Goal: Task Accomplishment & Management: Complete application form

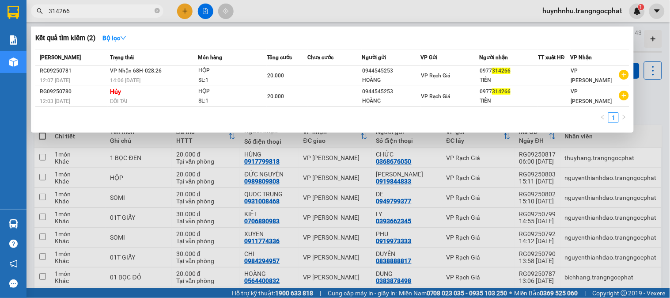
click at [83, 10] on input "314266" at bounding box center [101, 11] width 104 height 10
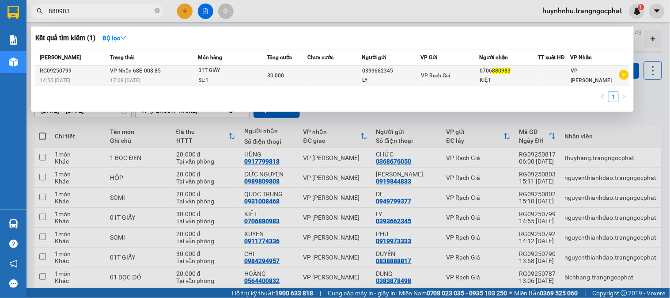
type input "880983"
click at [414, 74] on div "0393662345" at bounding box center [391, 70] width 58 height 9
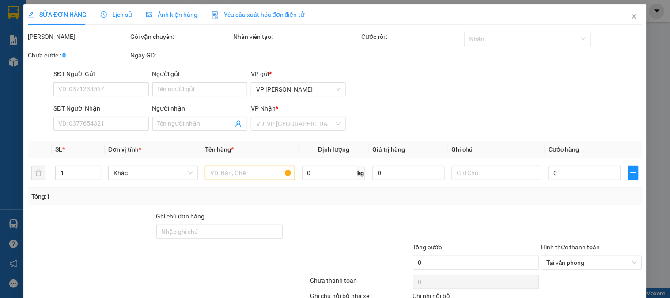
type input "0393662345"
type input "LY"
type input "0706880983"
type input "KIỆT"
type input "30.000"
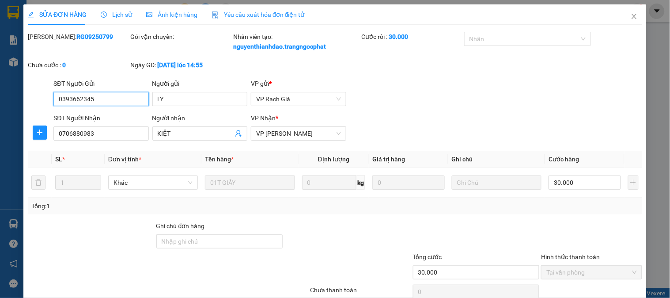
scroll to position [68, 0]
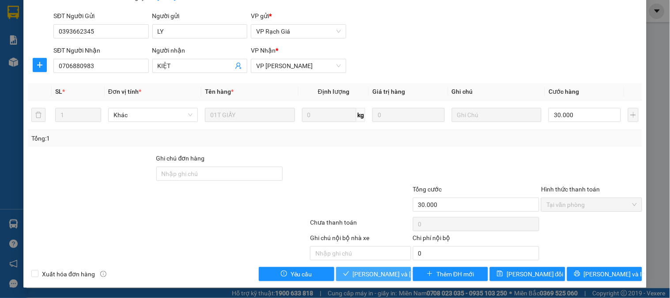
click at [382, 277] on span "[PERSON_NAME] và [PERSON_NAME] hàng" at bounding box center [412, 274] width 119 height 10
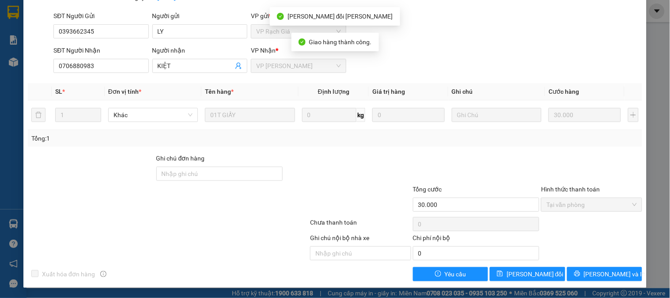
scroll to position [0, 0]
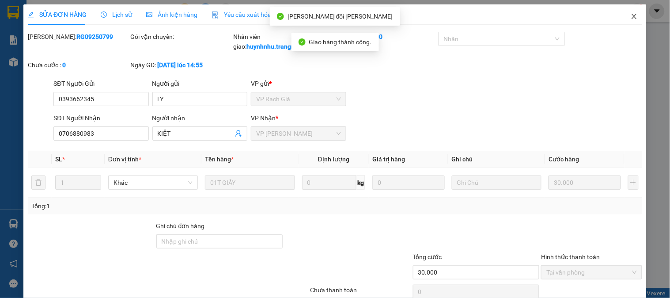
click at [631, 18] on icon "close" at bounding box center [634, 16] width 7 height 7
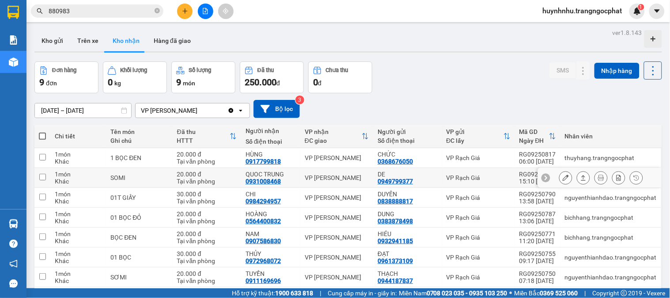
scroll to position [76, 0]
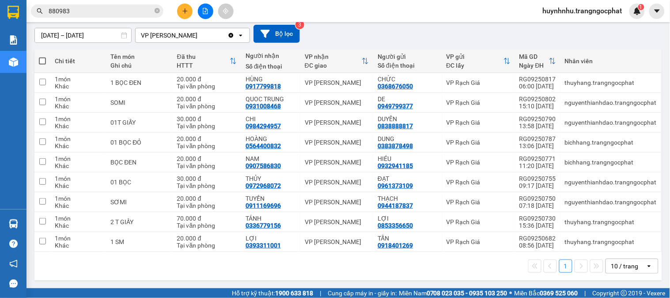
click at [87, 14] on input "880983" at bounding box center [101, 11] width 104 height 10
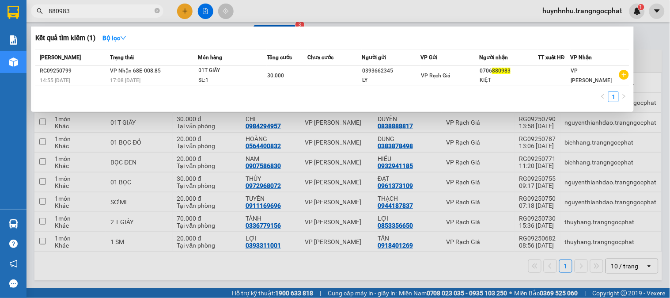
click at [87, 14] on input "880983" at bounding box center [101, 11] width 104 height 10
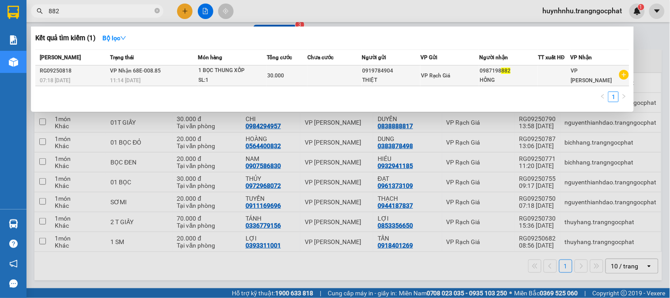
type input "882"
click at [387, 71] on div "0919784904" at bounding box center [391, 70] width 58 height 9
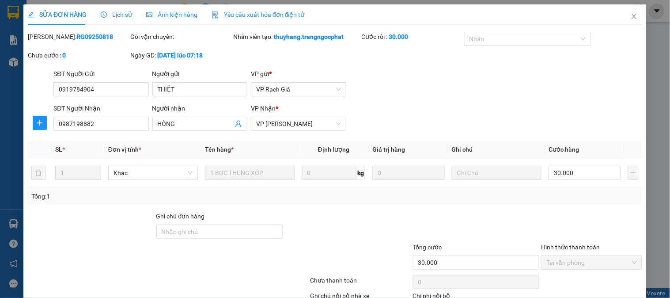
type input "0919784904"
type input "THIỆT"
type input "0987198882"
type input "HỒNG"
type input "30.000"
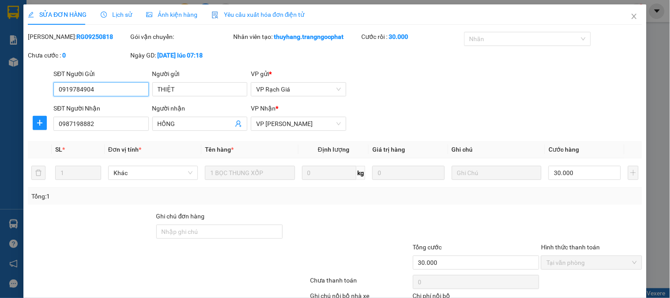
scroll to position [58, 0]
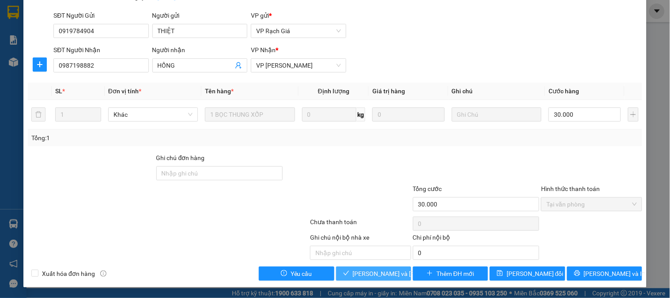
click at [372, 274] on span "[PERSON_NAME] và [PERSON_NAME] hàng" at bounding box center [412, 274] width 119 height 10
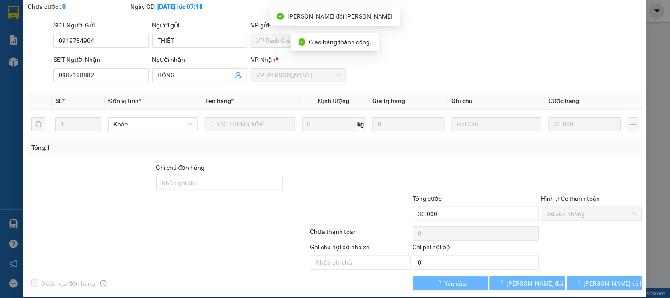
scroll to position [0, 0]
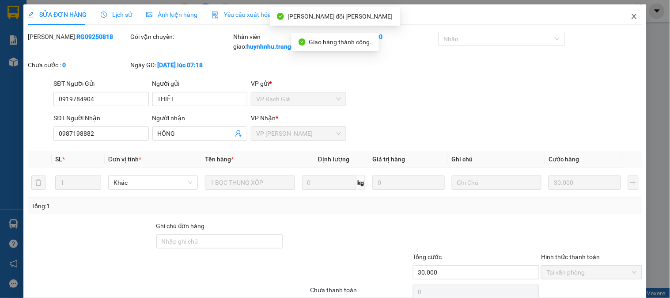
click at [631, 15] on icon "close" at bounding box center [634, 16] width 7 height 7
